Goal: Task Accomplishment & Management: Manage account settings

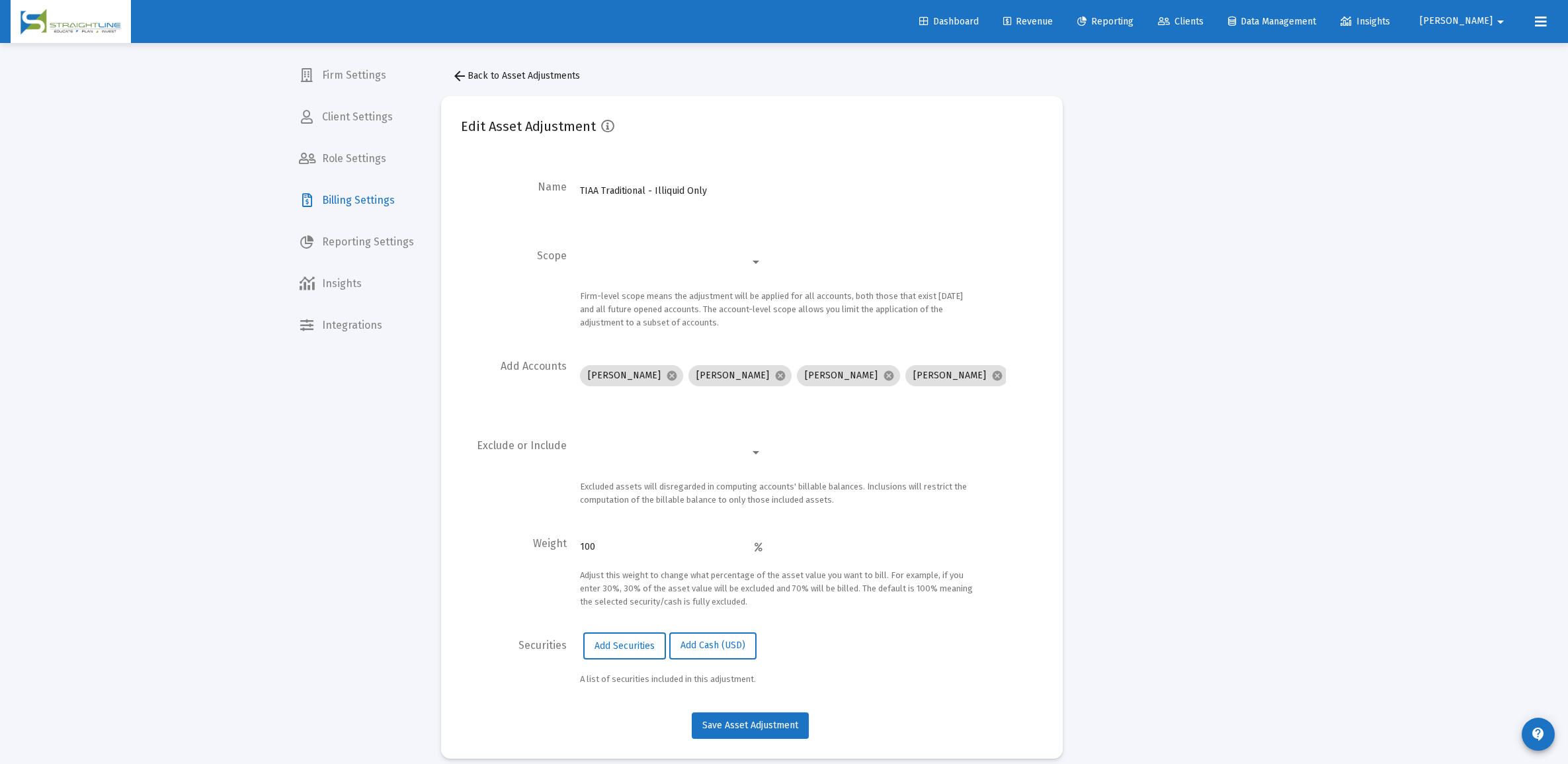
scroll to position [5, 0]
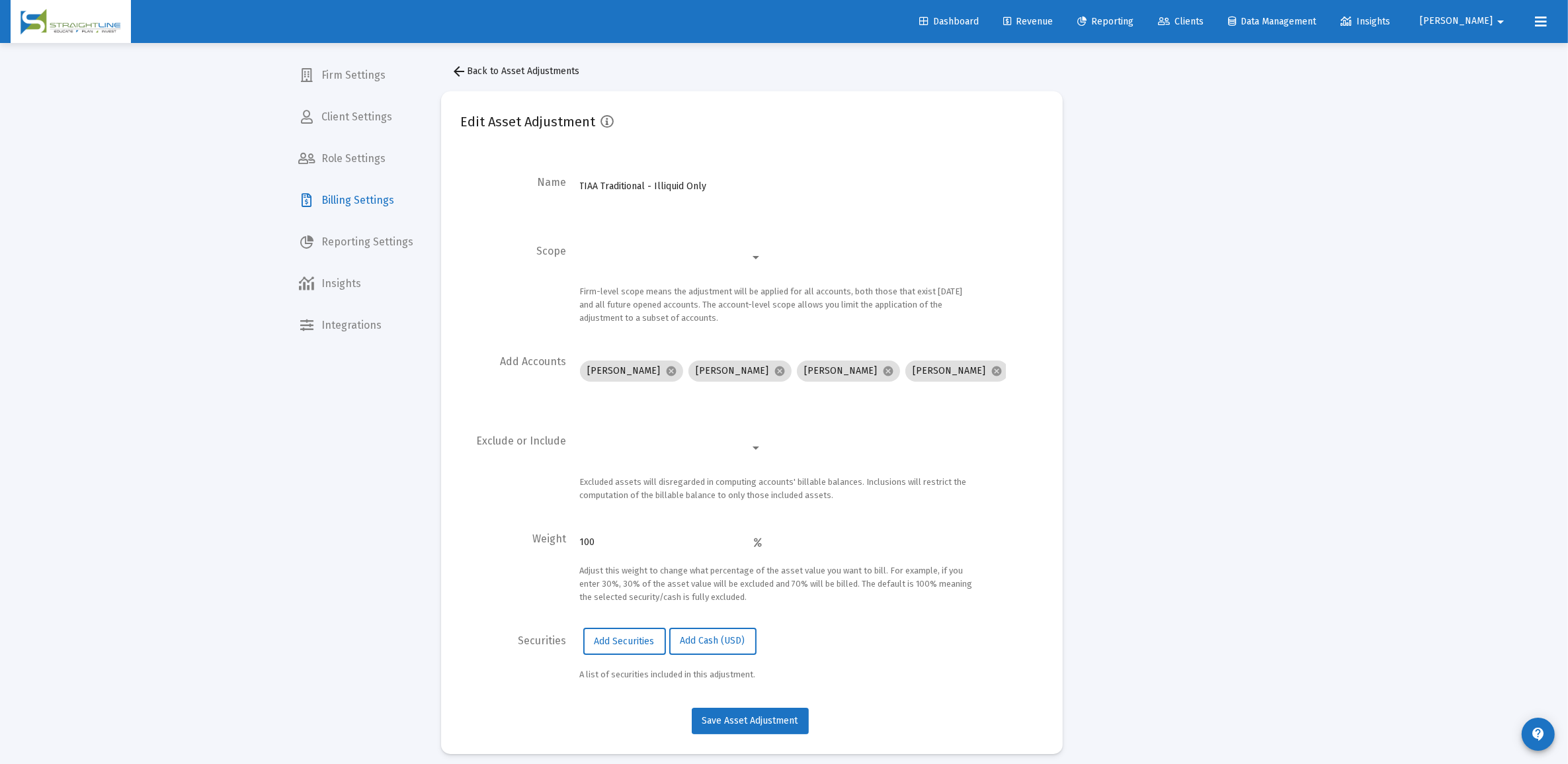
click at [900, 71] on div "arrow_back Back to Asset Adjustments Edit Asset Adjustment Name TIAA Traditiona…" at bounding box center [752, 406] width 661 height 735
click at [508, 67] on span "arrow_back Back to Asset Adjustments" at bounding box center [516, 71] width 128 height 11
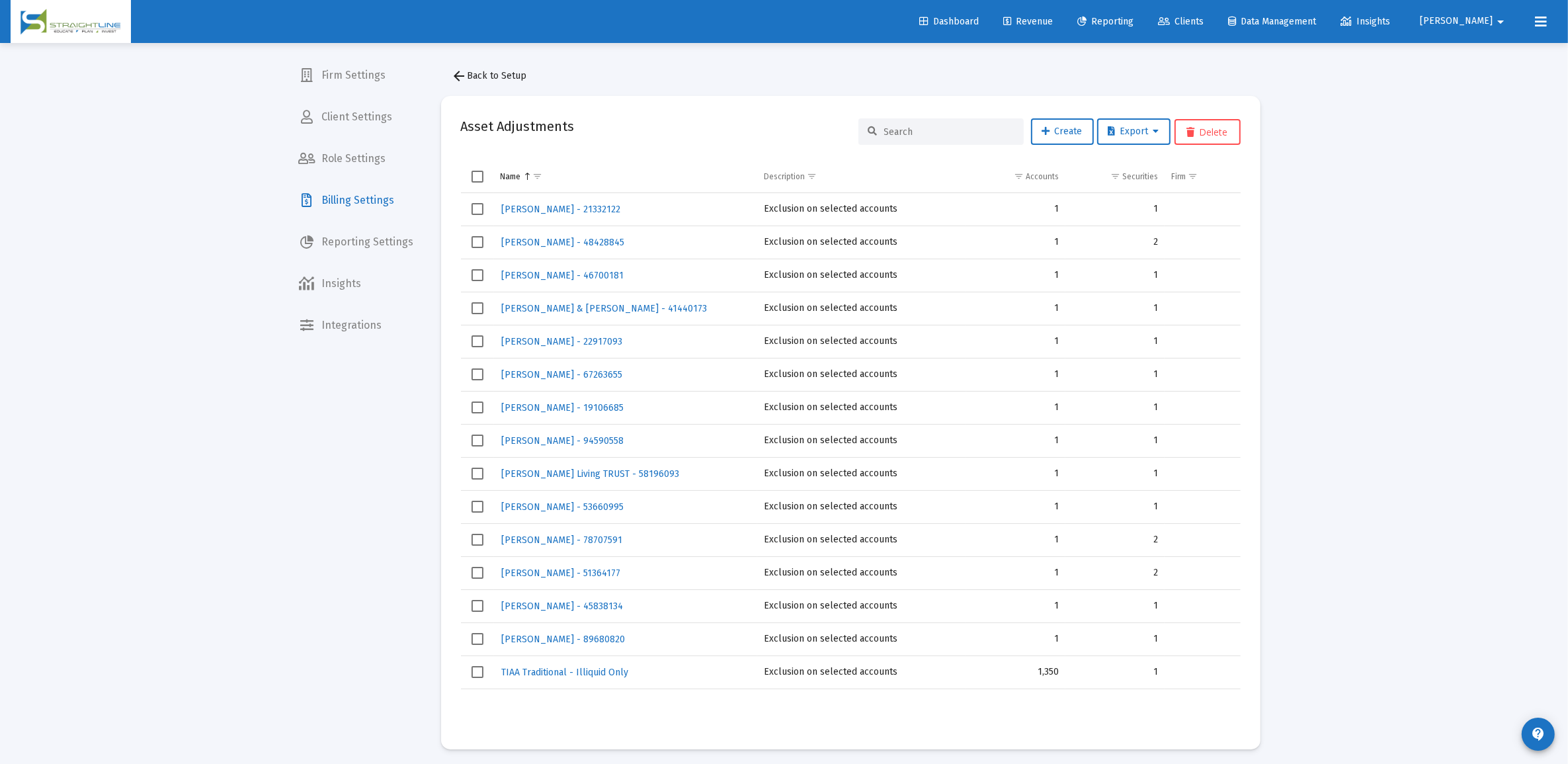
scroll to position [5, 0]
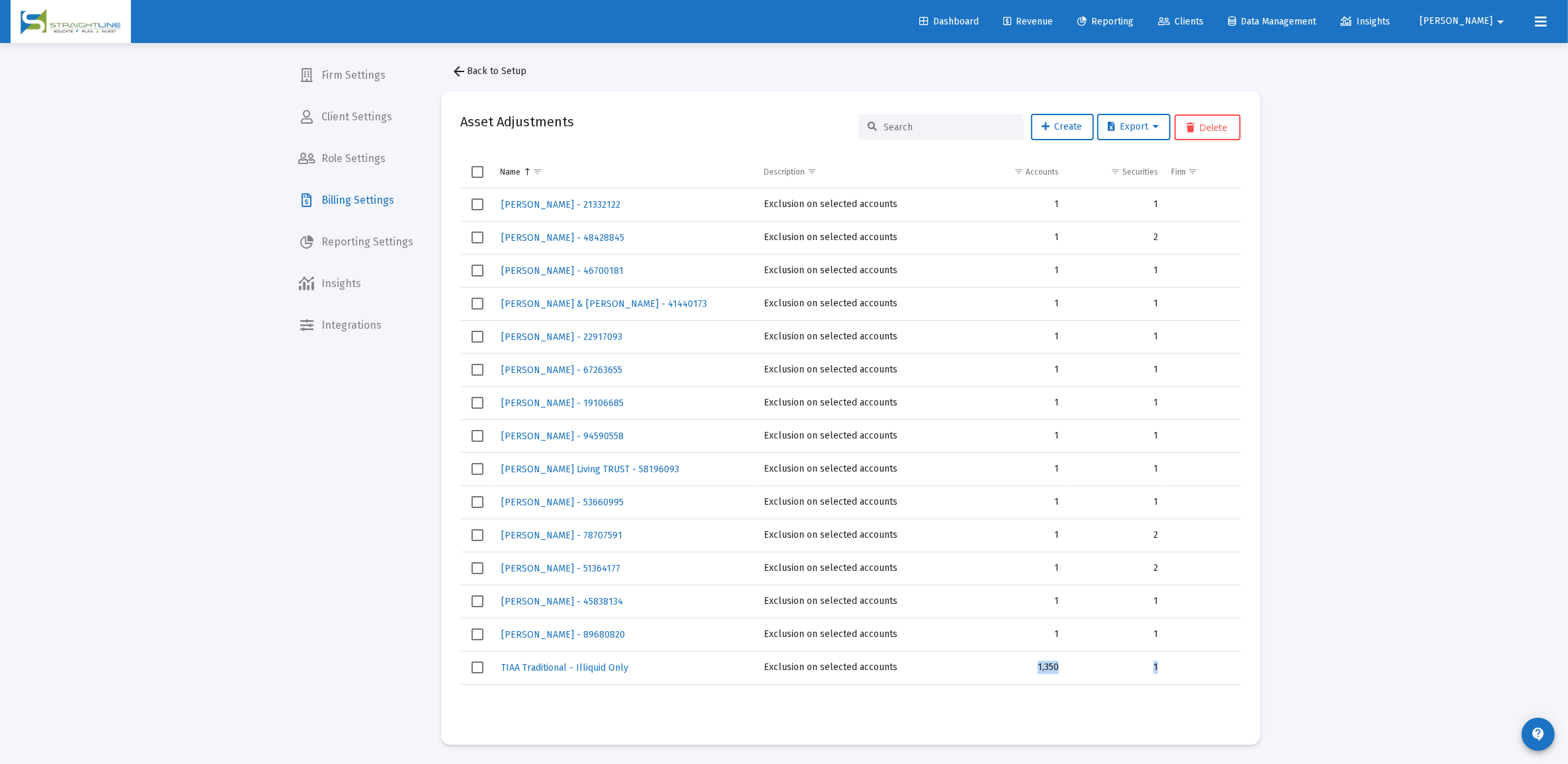
drag, startPoint x: 1165, startPoint y: 668, endPoint x: 1013, endPoint y: 676, distance: 152.2
click at [1013, 676] on tr "TIAA Traditional - Illiquid Only Exclusion on selected accounts 1,350 1" at bounding box center [851, 668] width 780 height 33
drag, startPoint x: 1013, startPoint y: 676, endPoint x: 1070, endPoint y: 670, distance: 57.3
click at [1070, 670] on td "1" at bounding box center [1114, 668] width 99 height 33
drag, startPoint x: 1066, startPoint y: 670, endPoint x: 1036, endPoint y: 669, distance: 30.0
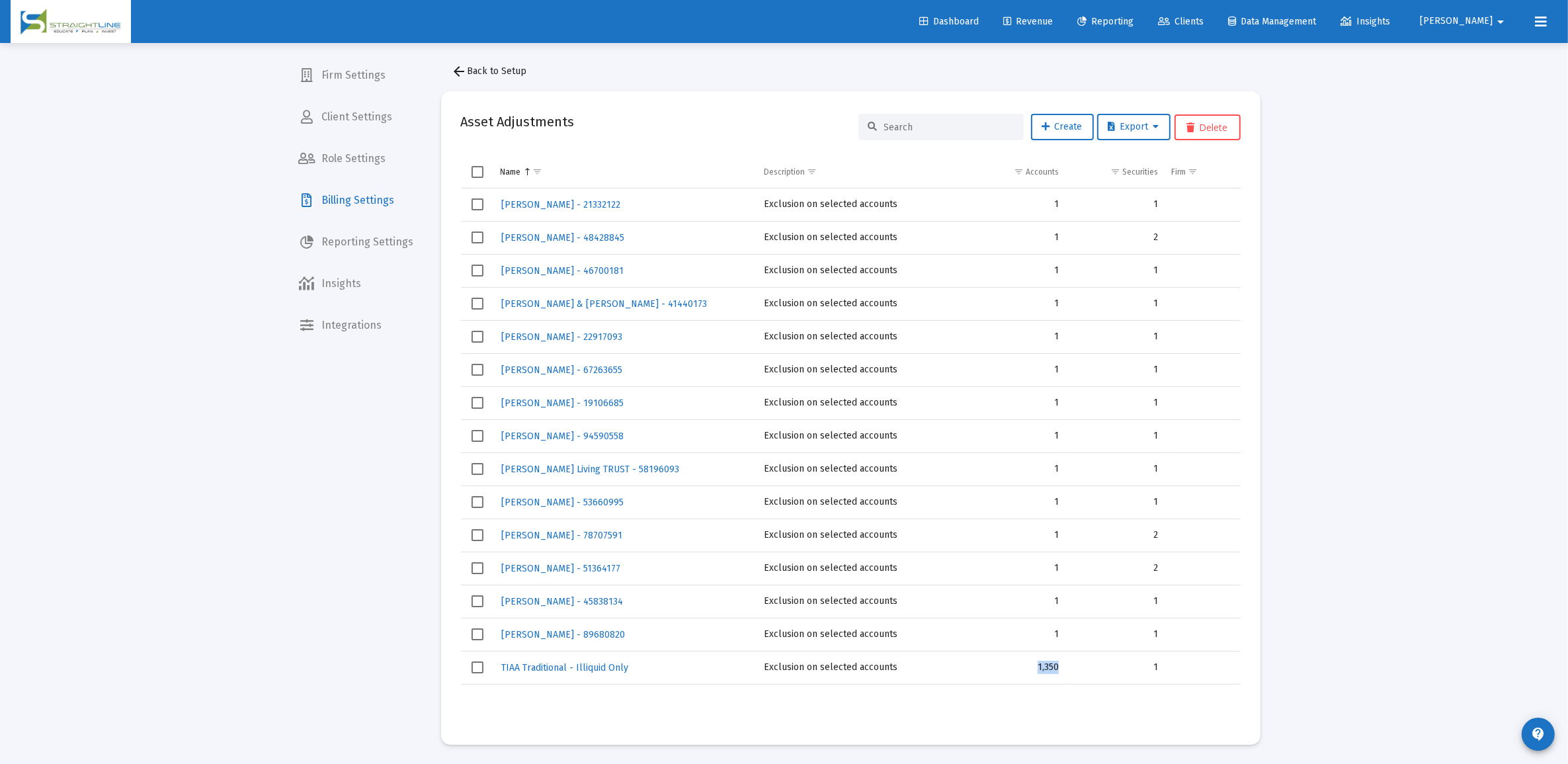
click at [1036, 669] on tr "TIAA Traditional - Illiquid Only Exclusion on selected accounts 1,350 1" at bounding box center [851, 668] width 780 height 33
